Goal: Task Accomplishment & Management: Manage account settings

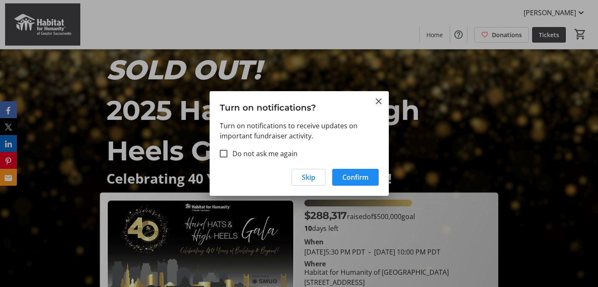
click at [380, 101] on mat-icon "Close" at bounding box center [379, 101] width 10 height 10
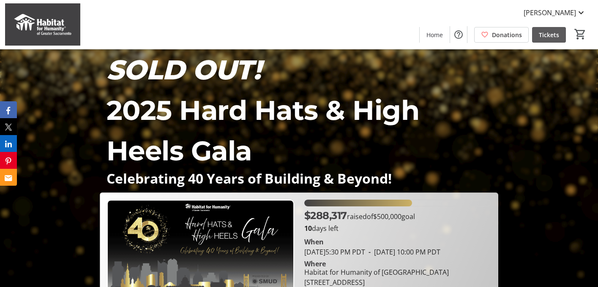
click at [548, 35] on span "Tickets" at bounding box center [549, 34] width 20 height 9
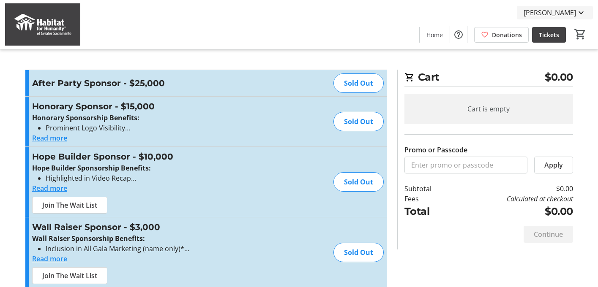
click at [580, 11] on mat-icon at bounding box center [581, 13] width 10 height 10
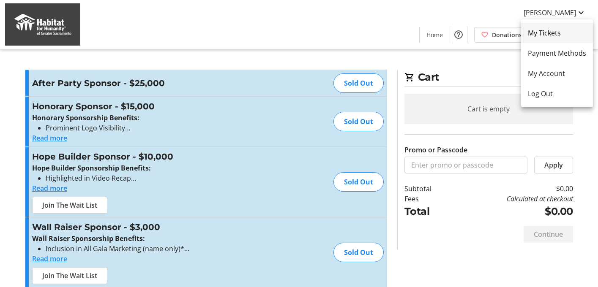
click at [554, 31] on span "My Tickets" at bounding box center [557, 33] width 58 height 10
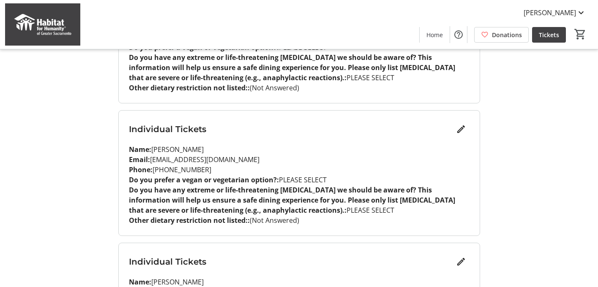
scroll to position [499, 0]
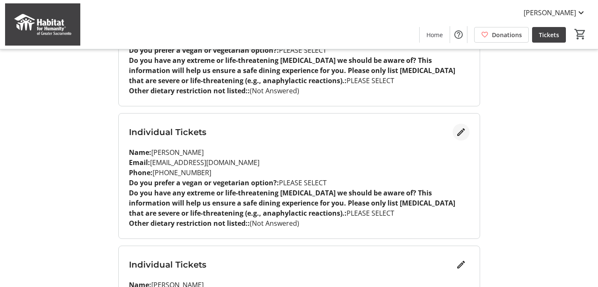
click at [460, 127] on mat-icon "Edit" at bounding box center [461, 132] width 10 height 10
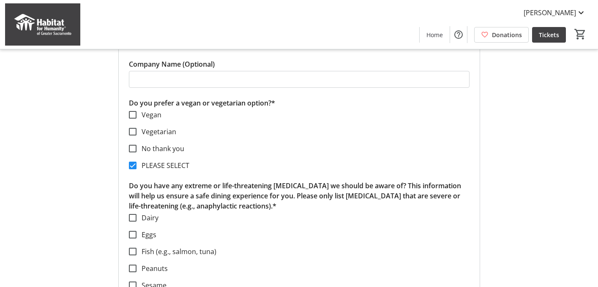
scroll to position [667, 0]
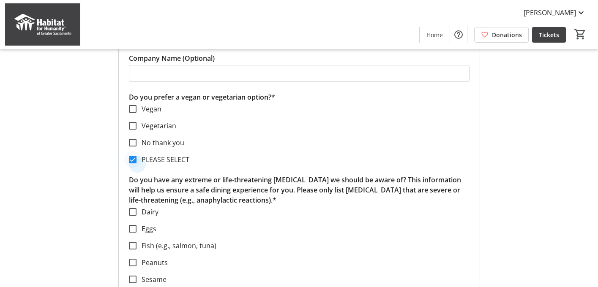
click at [137, 150] on div at bounding box center [133, 160] width 20 height 20
checkbox input "false"
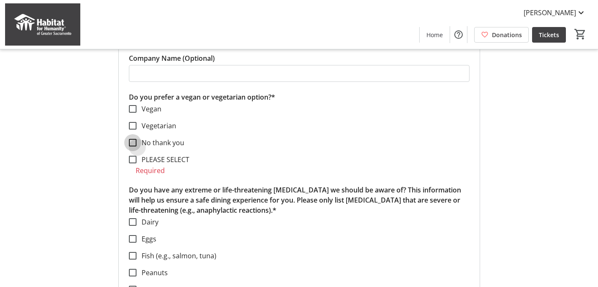
click at [135, 139] on input "No thank you" at bounding box center [133, 143] width 8 height 8
checkbox input "true"
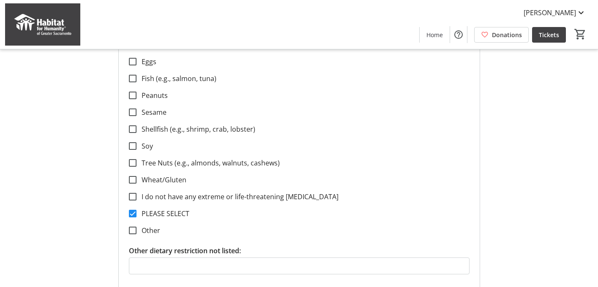
scroll to position [839, 0]
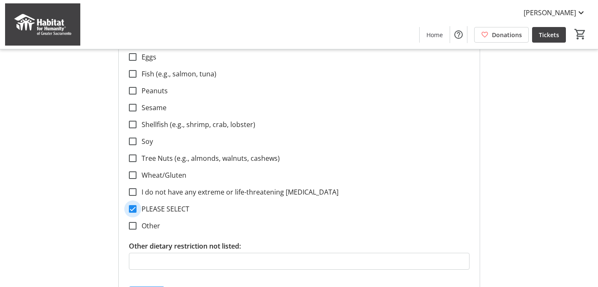
click at [134, 205] on input "PLEASE SELECT" at bounding box center [133, 209] width 8 height 8
checkbox input "false"
click at [133, 188] on input "I do not have any extreme or life-threatening [MEDICAL_DATA]" at bounding box center [133, 192] width 8 height 8
checkbox input "true"
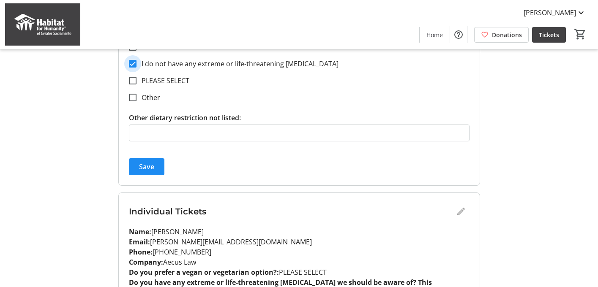
scroll to position [961, 0]
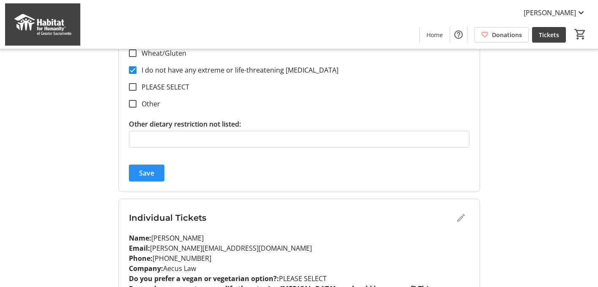
click at [151, 168] on span "Save" at bounding box center [146, 173] width 15 height 10
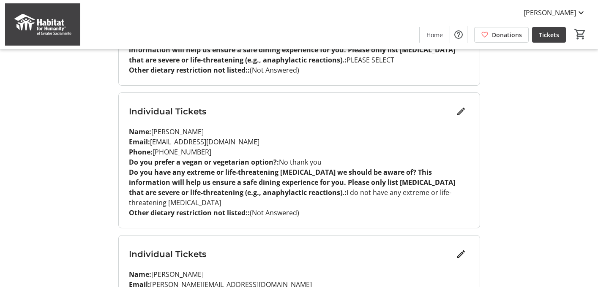
scroll to position [519, 0]
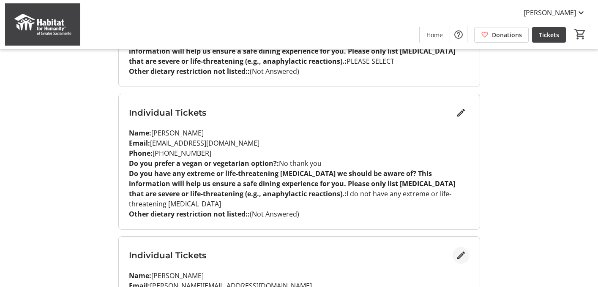
click at [458, 251] on mat-icon "Edit" at bounding box center [461, 256] width 10 height 10
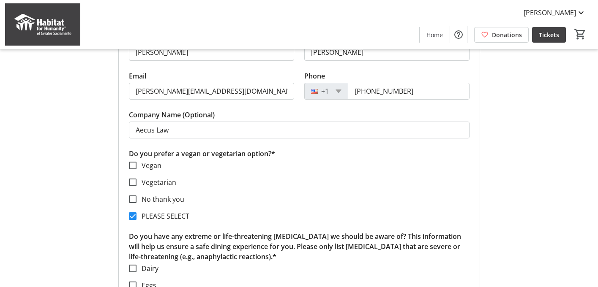
scroll to position [755, 0]
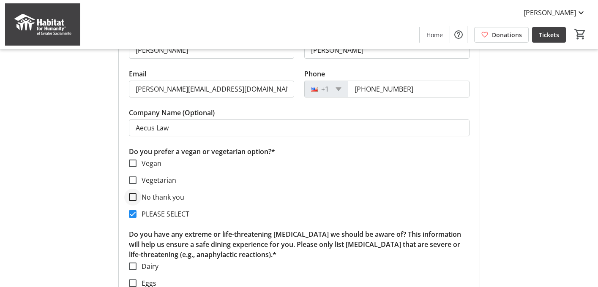
click at [137, 187] on div at bounding box center [133, 197] width 20 height 20
checkbox input "true"
click at [136, 210] on input "PLEASE SELECT" at bounding box center [133, 214] width 8 height 8
checkbox input "false"
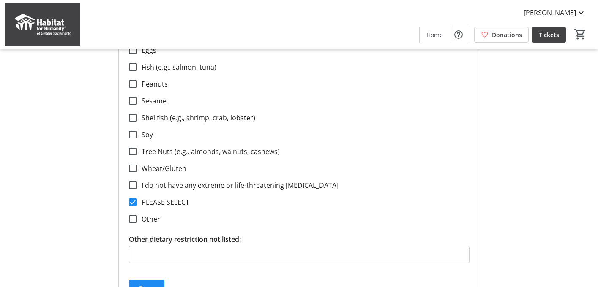
scroll to position [1012, 0]
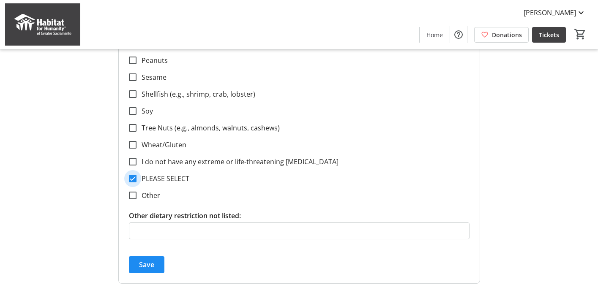
click at [131, 175] on input "PLEASE SELECT" at bounding box center [133, 179] width 8 height 8
checkbox input "false"
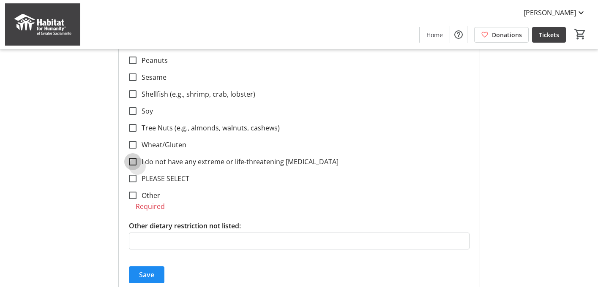
click at [134, 158] on input "I do not have any extreme or life-threatening [MEDICAL_DATA]" at bounding box center [133, 162] width 8 height 8
checkbox input "true"
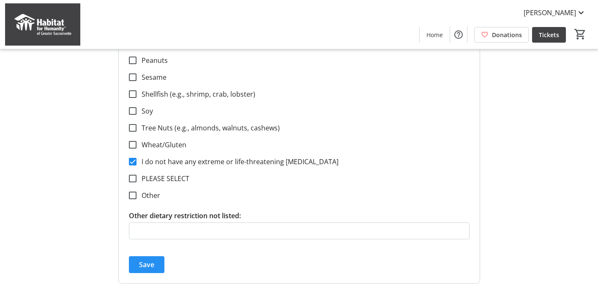
click at [150, 260] on span "Save" at bounding box center [146, 265] width 15 height 10
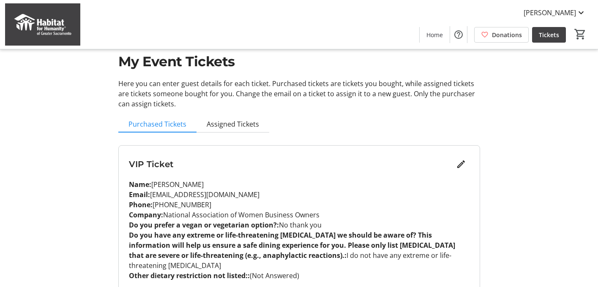
scroll to position [0, 0]
